Goal: Task Accomplishment & Management: Complete application form

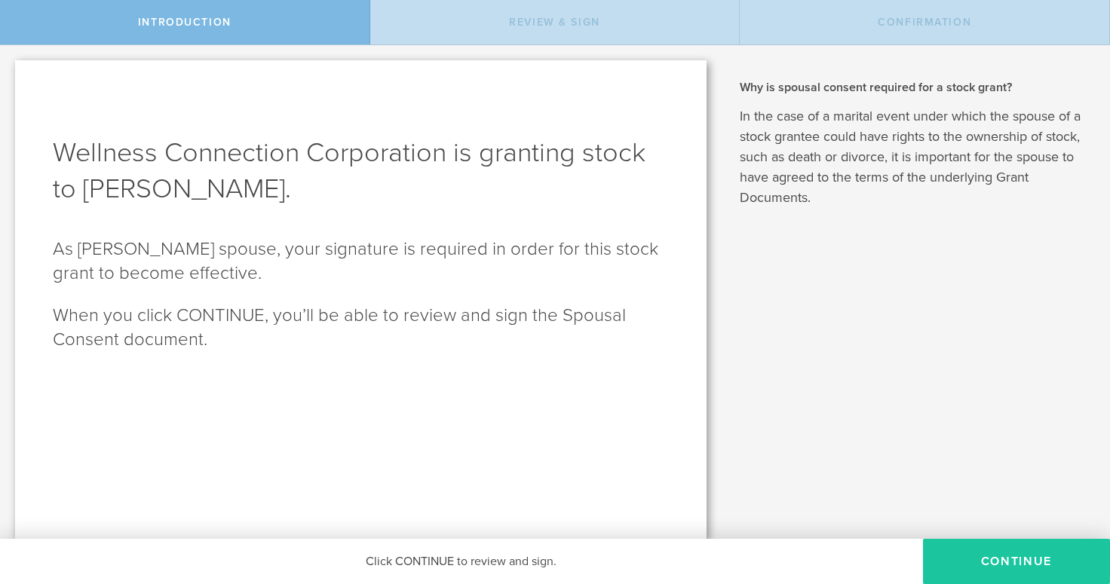
click at [1015, 560] on button "CONTINUE" at bounding box center [1016, 561] width 187 height 45
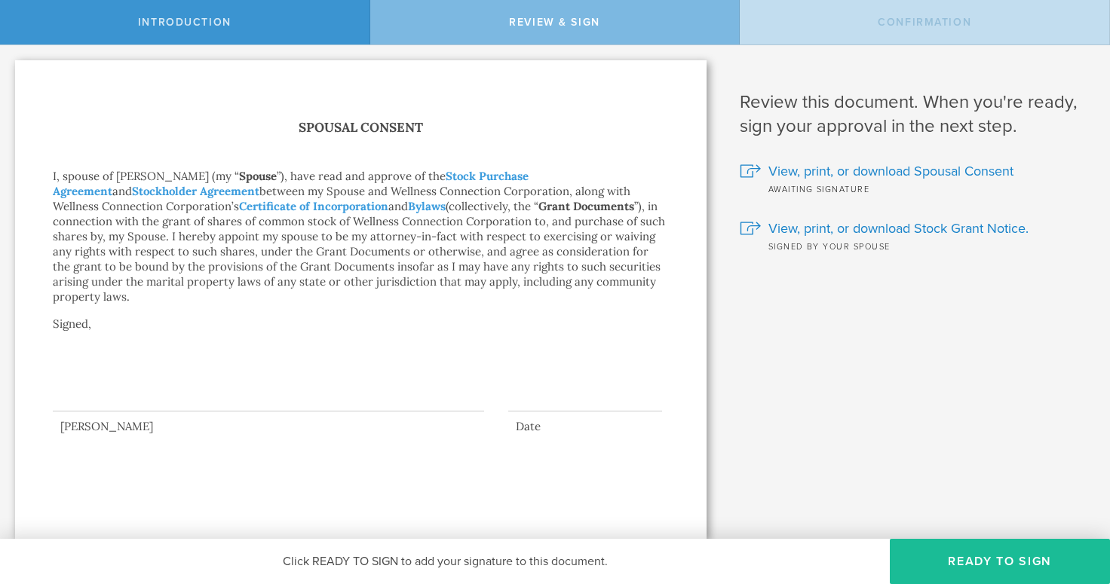
click at [220, 381] on div at bounding box center [268, 381] width 431 height 60
click at [87, 388] on div at bounding box center [268, 381] width 431 height 60
click at [982, 565] on button "Ready to Sign" at bounding box center [1000, 561] width 220 height 45
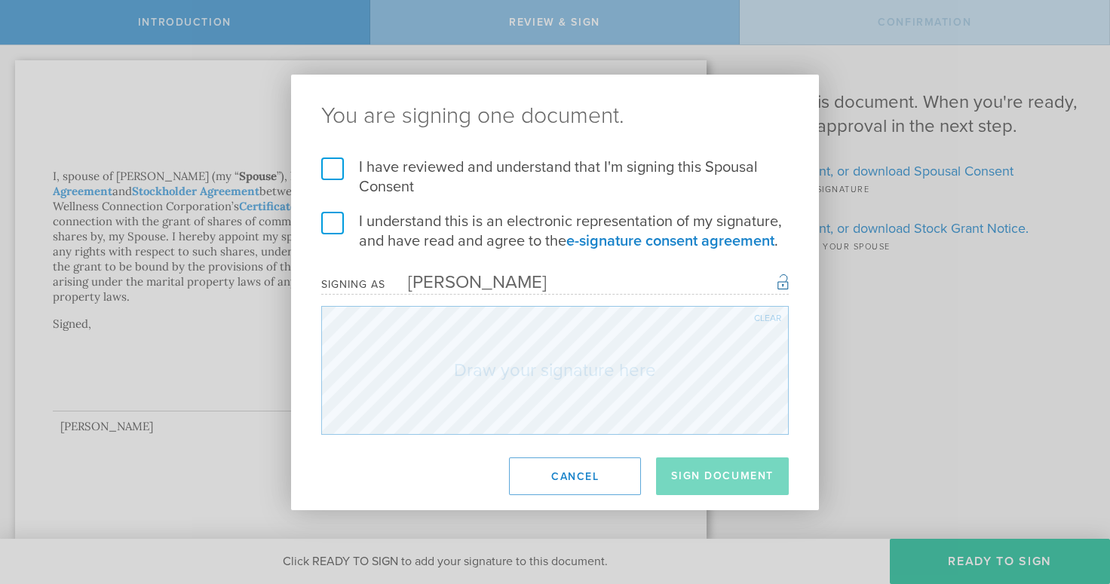
click at [323, 166] on label "I have reviewed and understand that I'm signing this Spousal Consent" at bounding box center [554, 177] width 467 height 39
click at [0, 0] on input "I have reviewed and understand that I'm signing this Spousal Consent" at bounding box center [0, 0] width 0 height 0
click at [334, 219] on label "I understand this is an electronic representation of my signature, and have rea…" at bounding box center [554, 231] width 467 height 39
click at [0, 0] on input "I understand this is an electronic representation of my signature, and have rea…" at bounding box center [0, 0] width 0 height 0
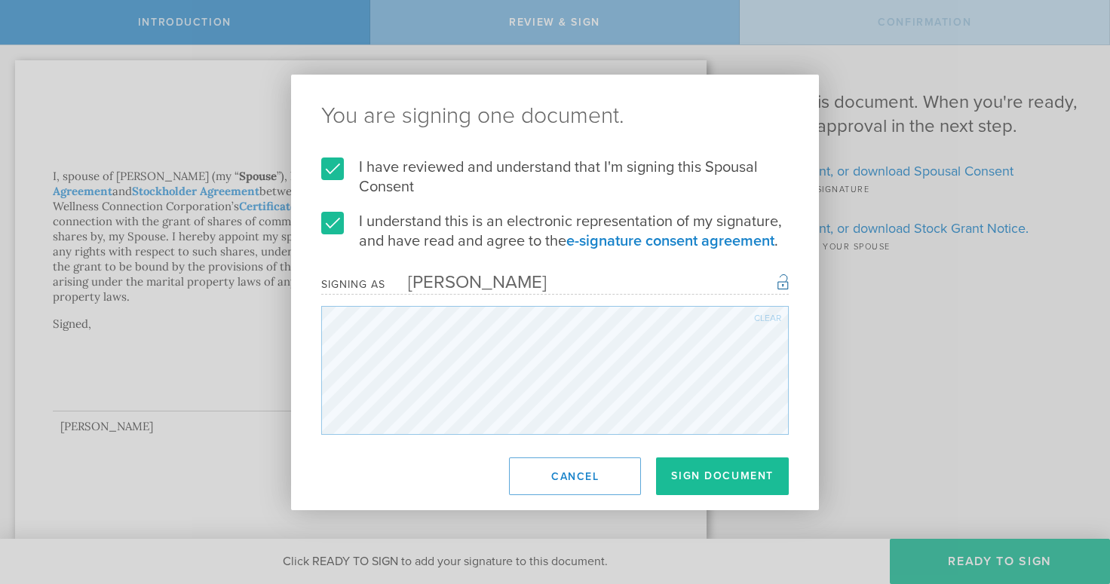
click at [769, 314] on div "Clear" at bounding box center [767, 318] width 27 height 9
click at [730, 481] on button "Sign Document" at bounding box center [722, 477] width 133 height 38
